Goal: Information Seeking & Learning: Learn about a topic

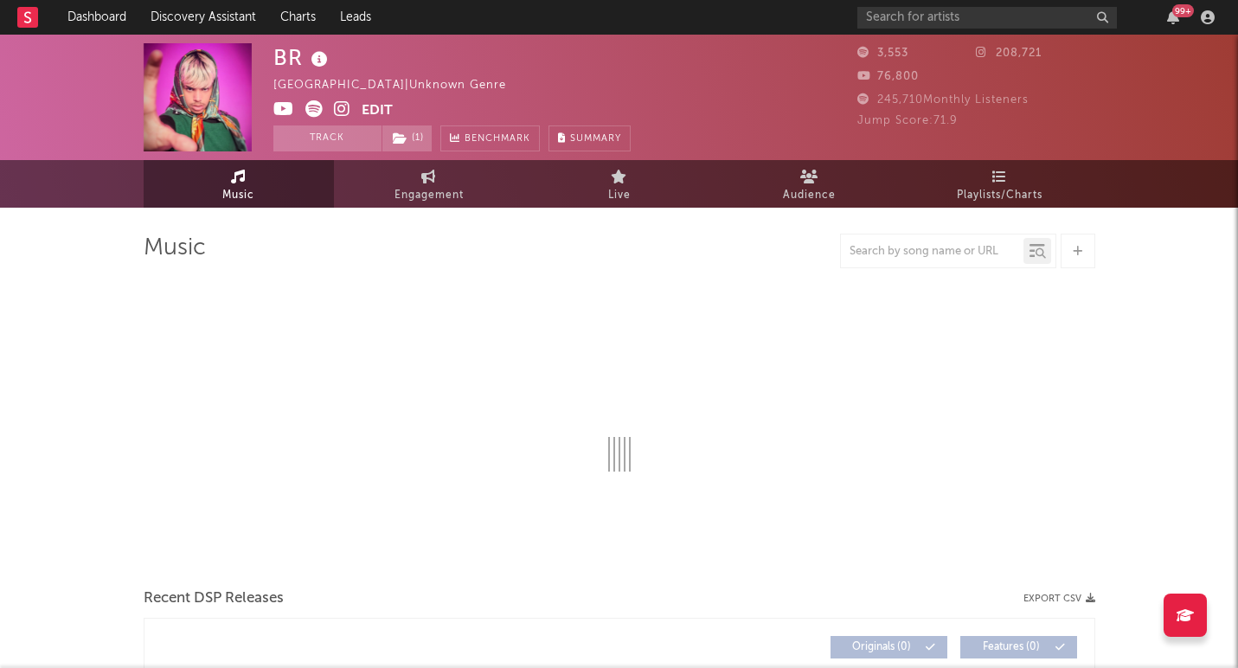
select select "6m"
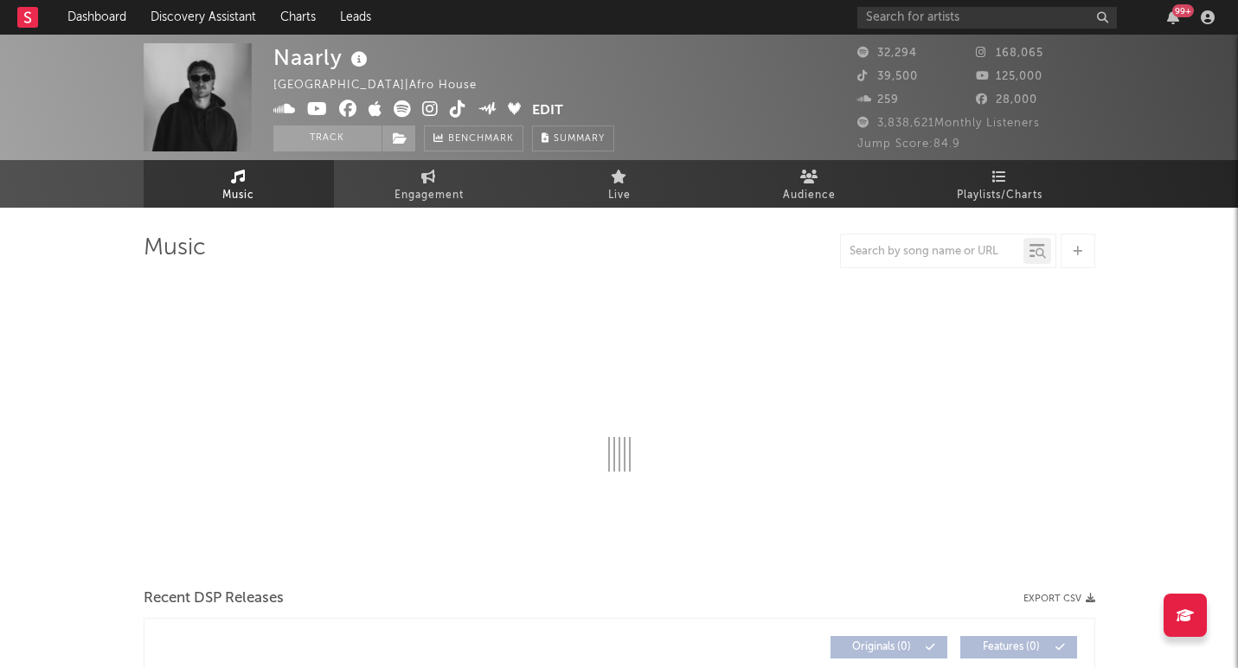
select select "6m"
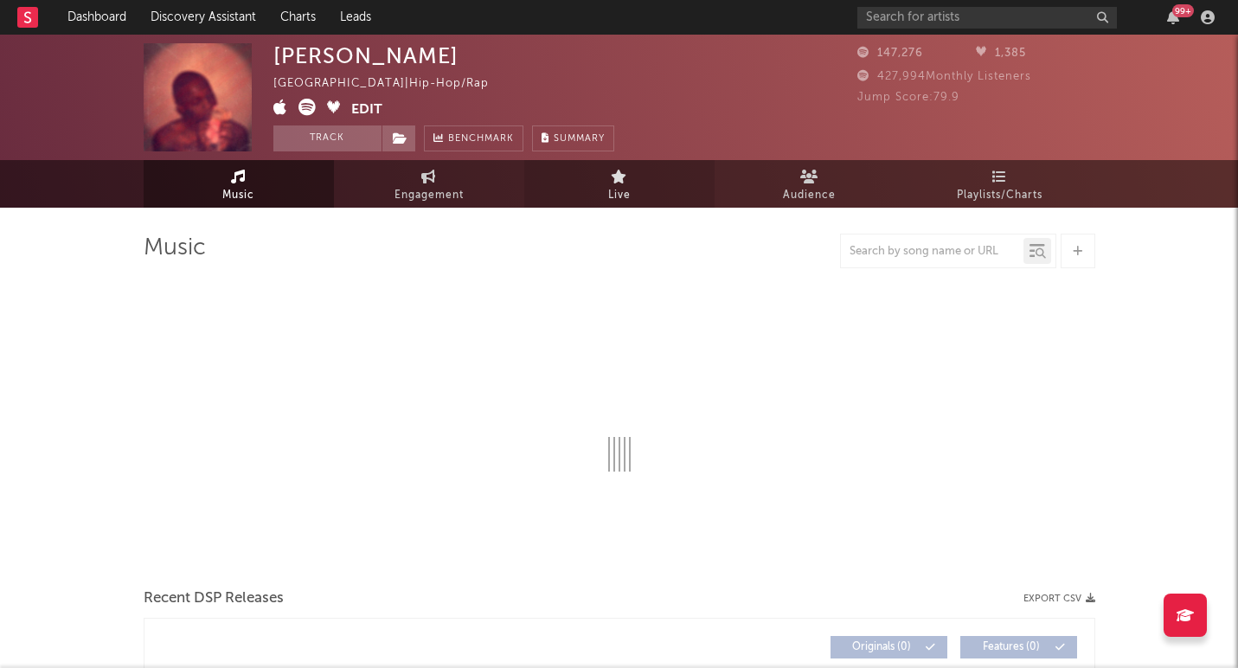
select select "6m"
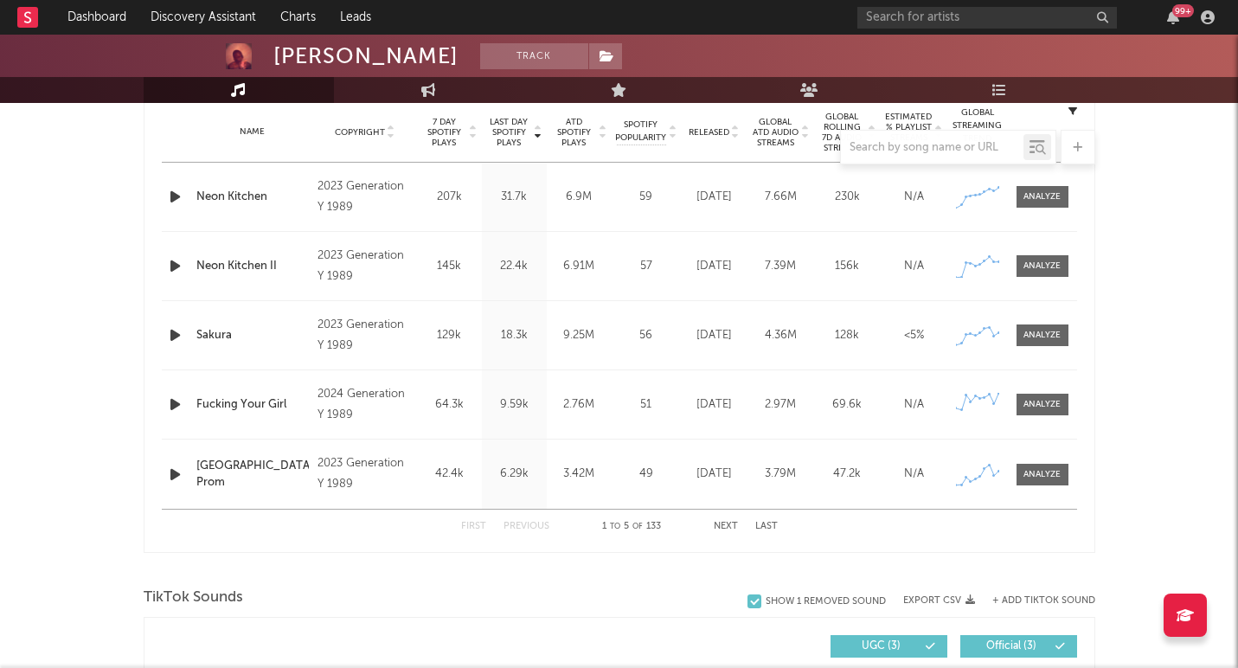
scroll to position [704, 0]
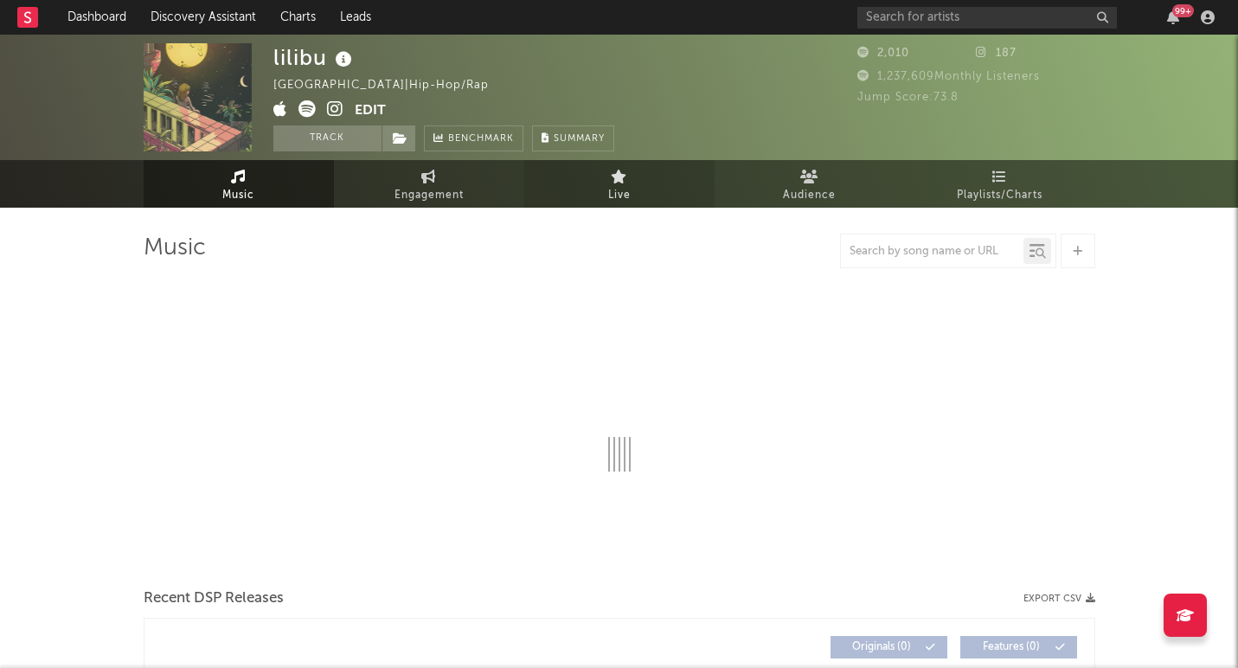
select select "6m"
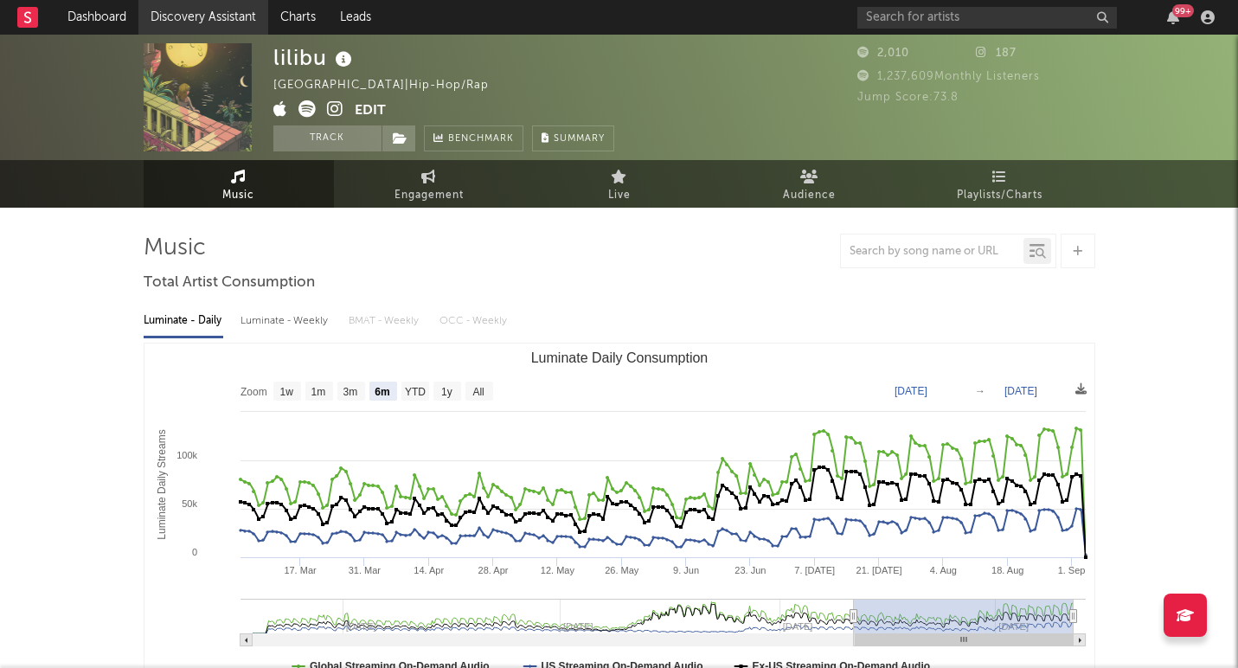
click at [222, 26] on link "Discovery Assistant" at bounding box center [203, 17] width 130 height 35
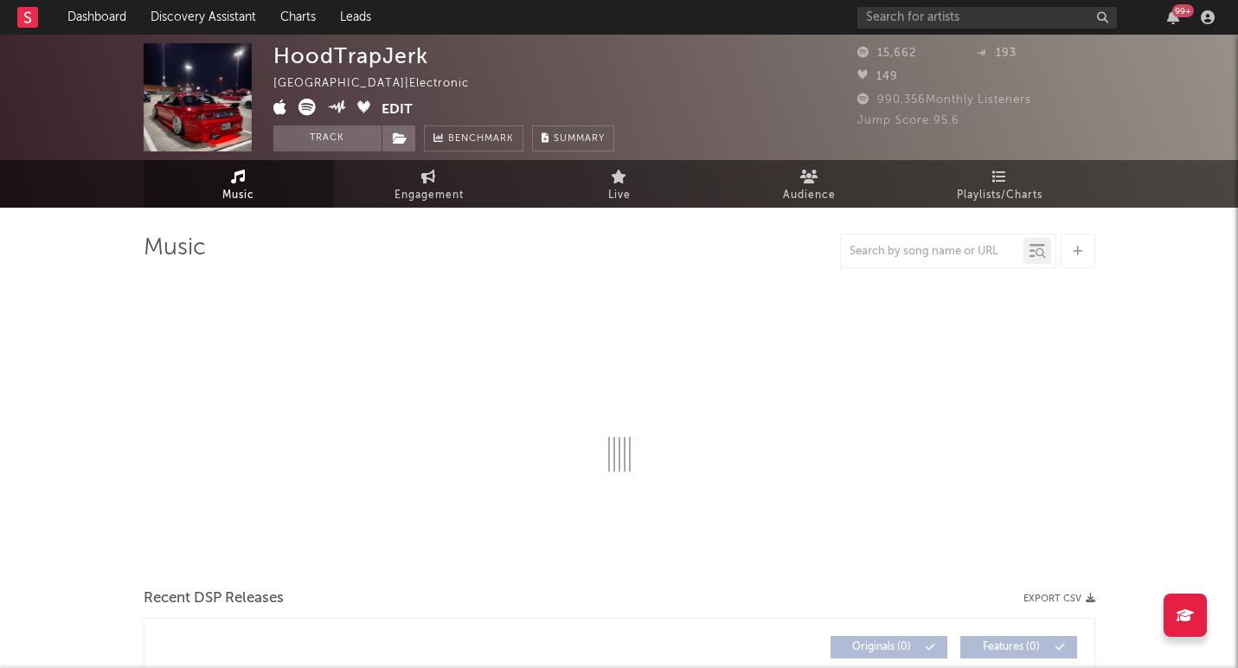
select select "1w"
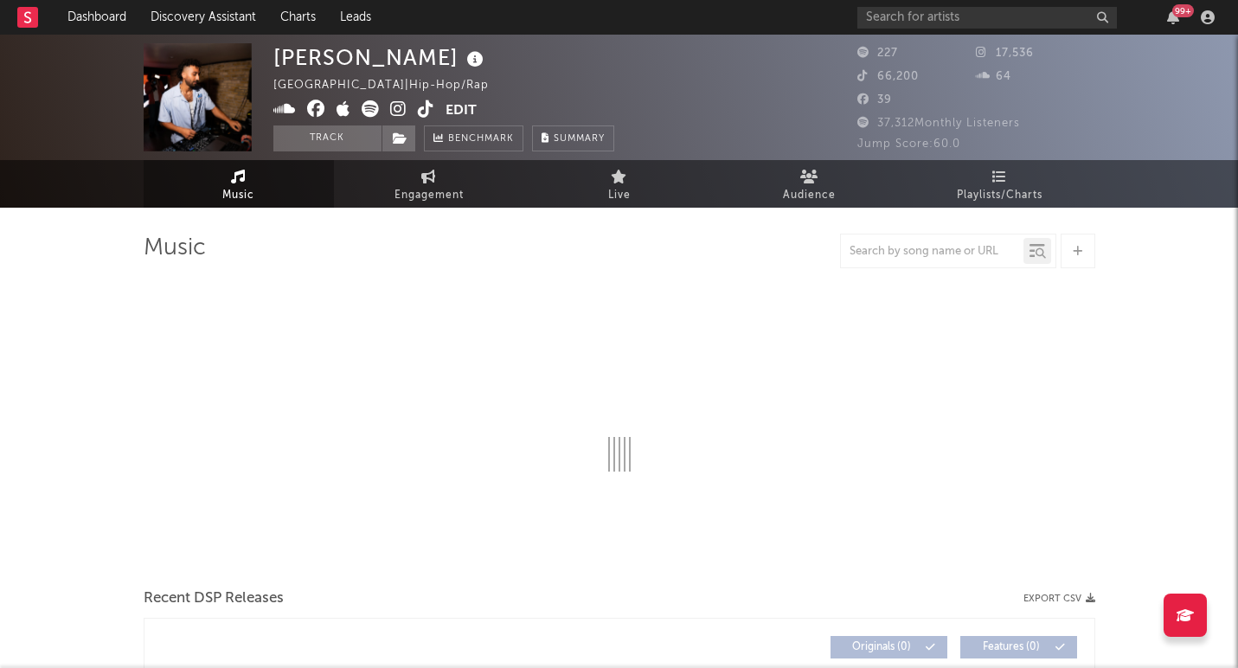
select select "1w"
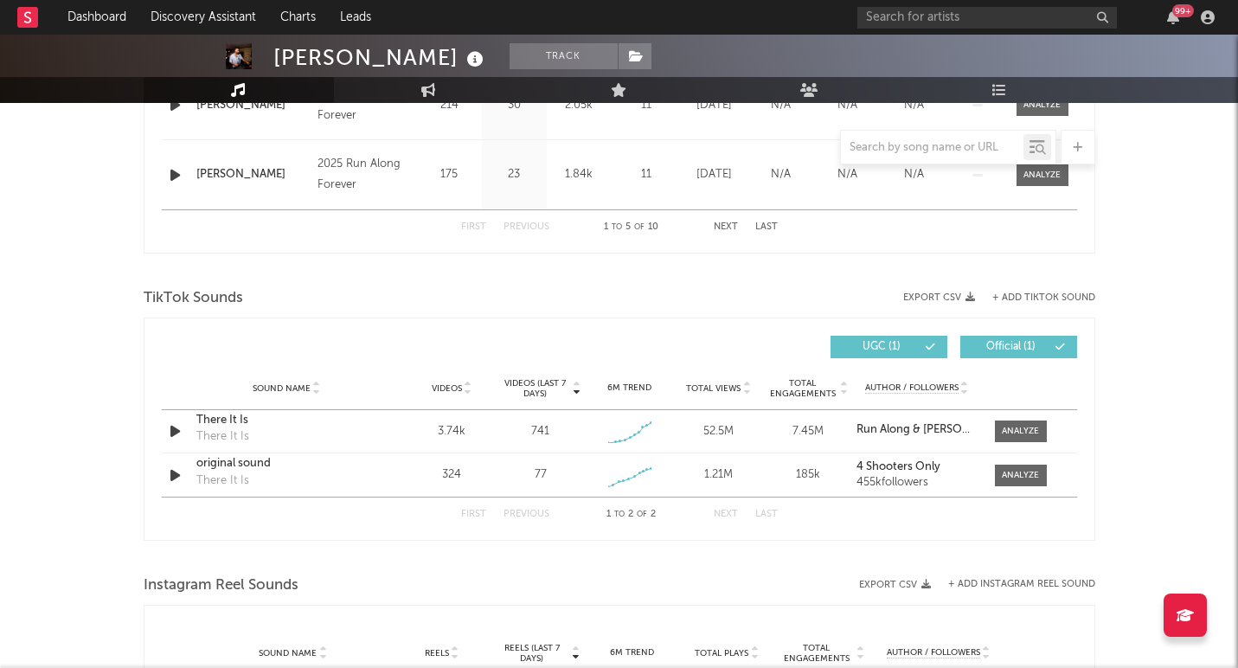
scroll to position [1005, 0]
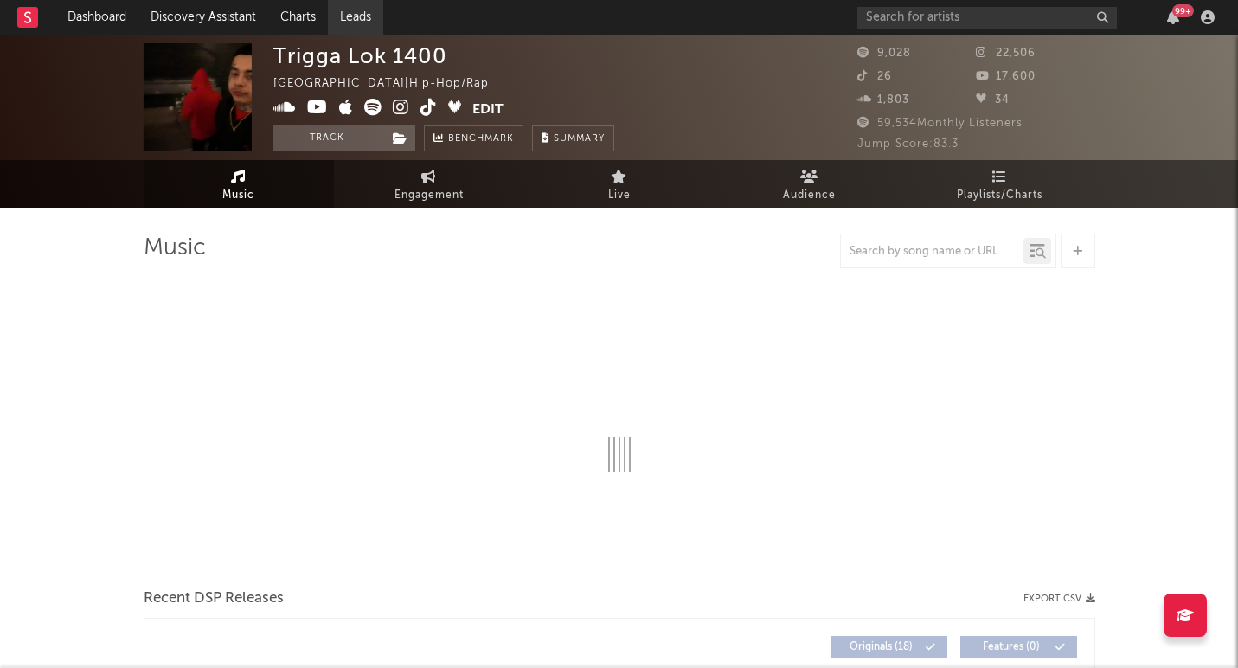
select select "6m"
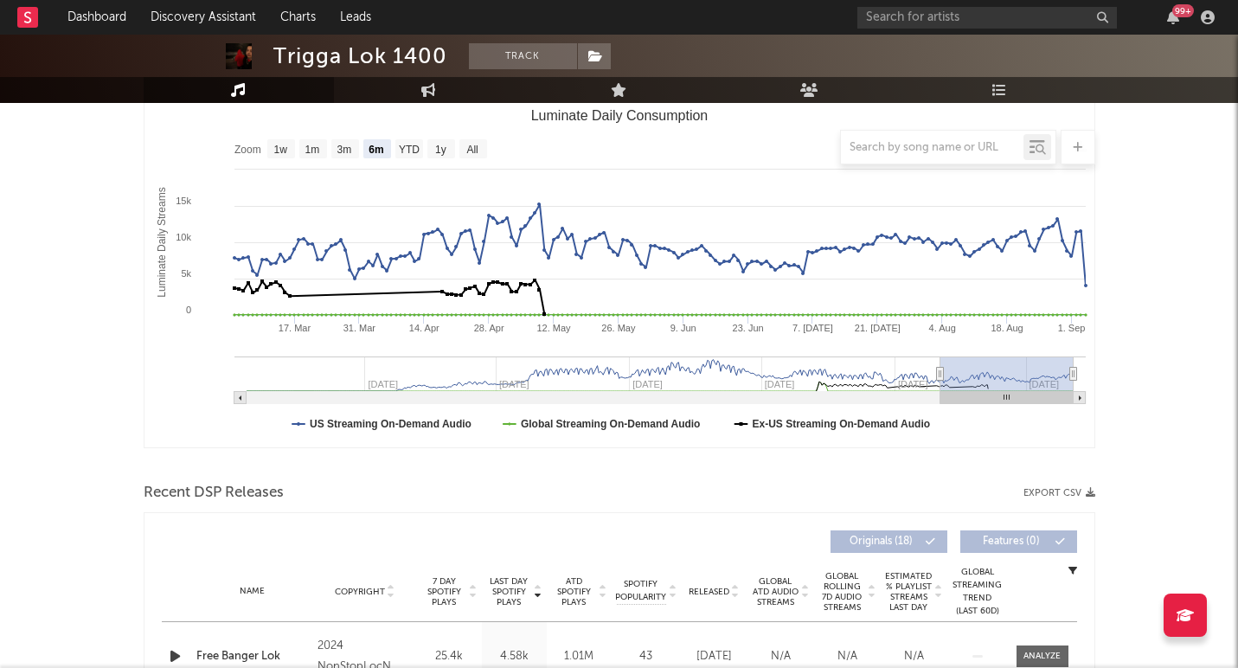
scroll to position [247, 0]
